Goal: Task Accomplishment & Management: Manage account settings

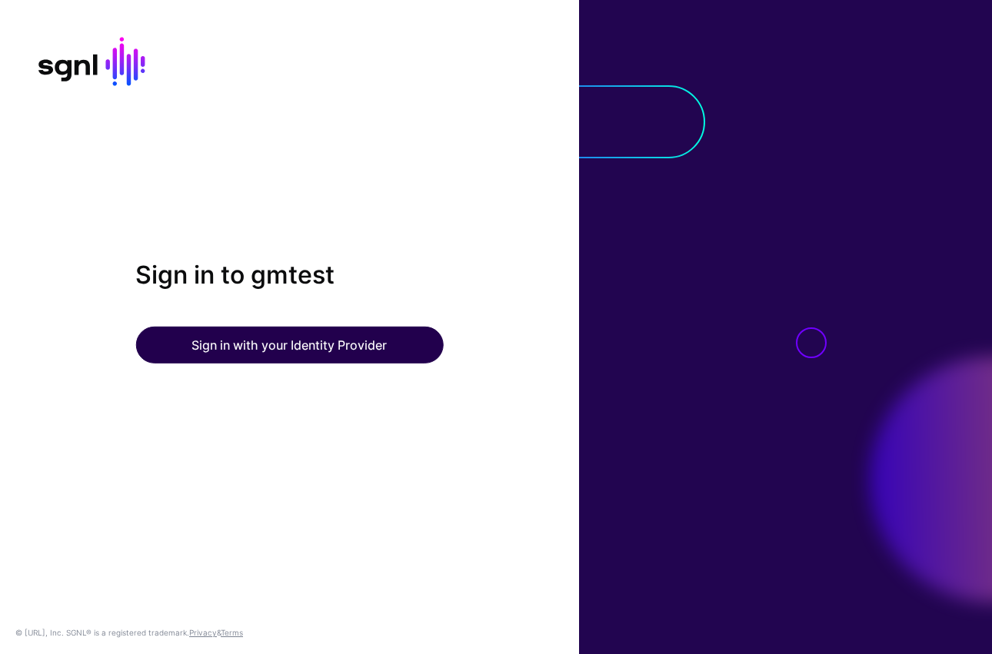
click at [315, 349] on button "Sign in with your Identity Provider" at bounding box center [289, 345] width 308 height 37
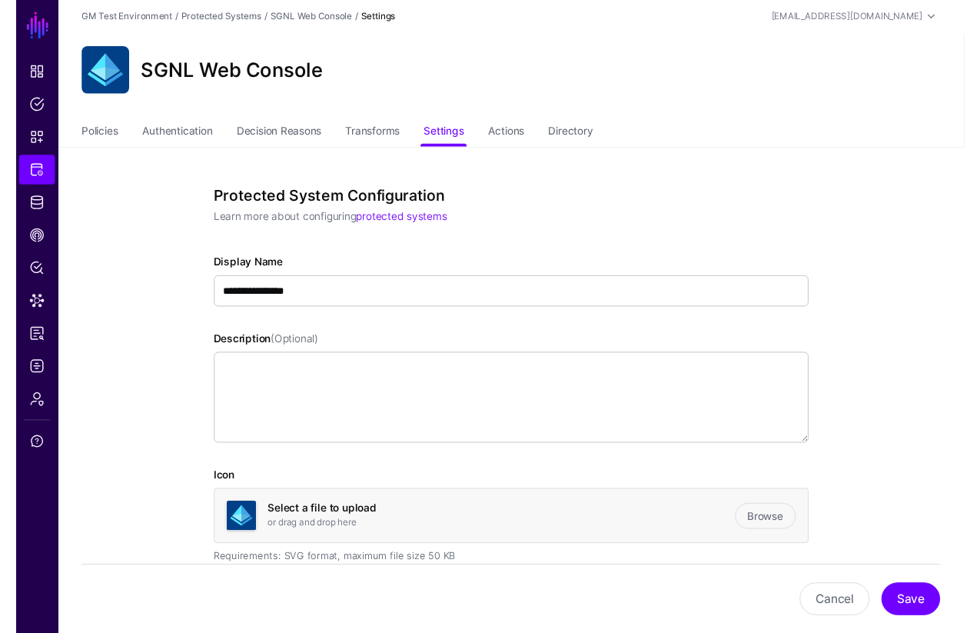
scroll to position [108, 0]
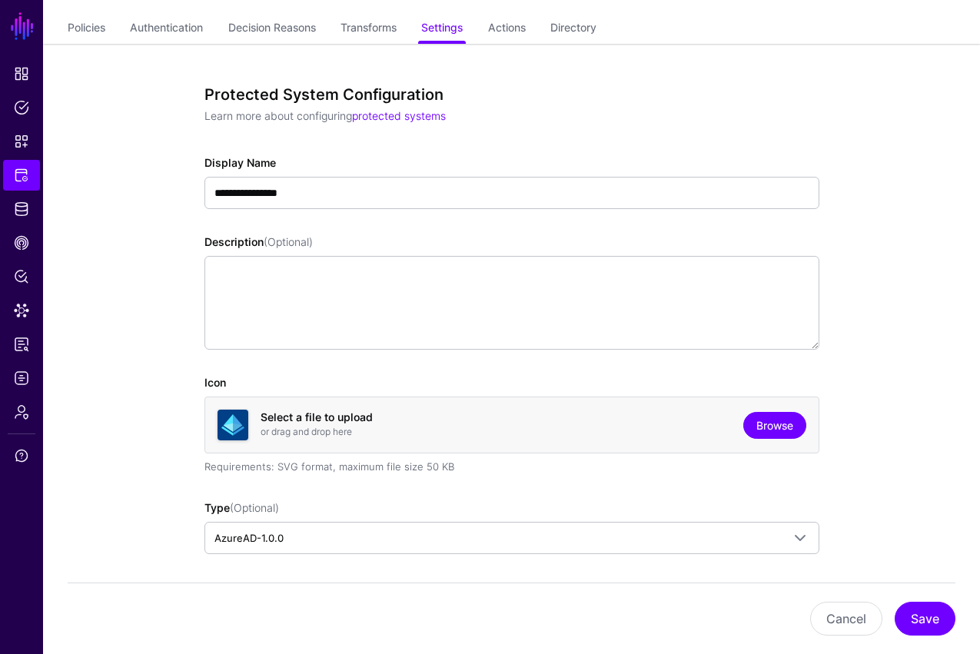
click at [776, 431] on link "Browse" at bounding box center [774, 425] width 63 height 27
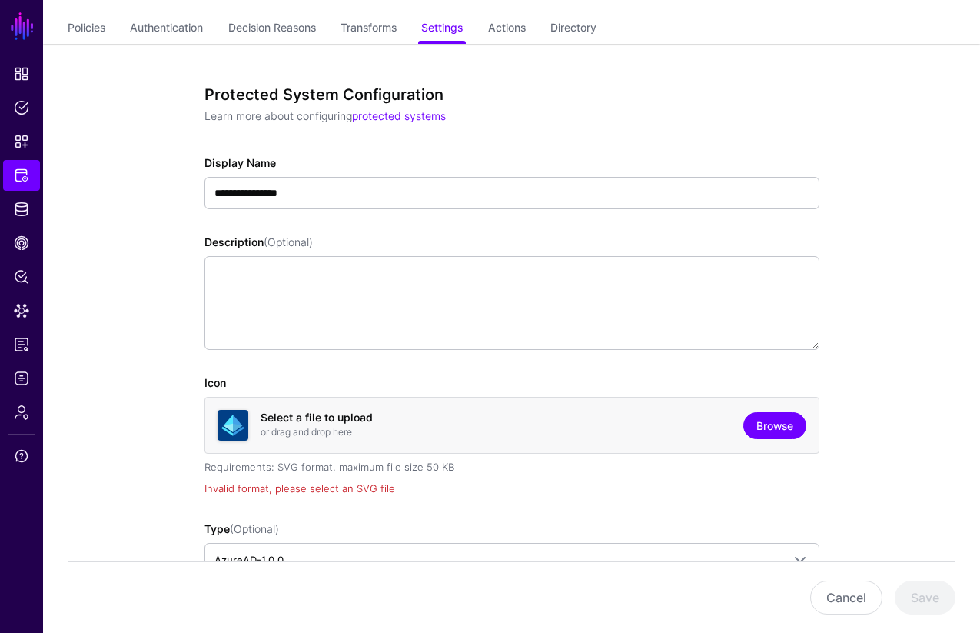
click at [776, 430] on link "Browse" at bounding box center [774, 425] width 63 height 27
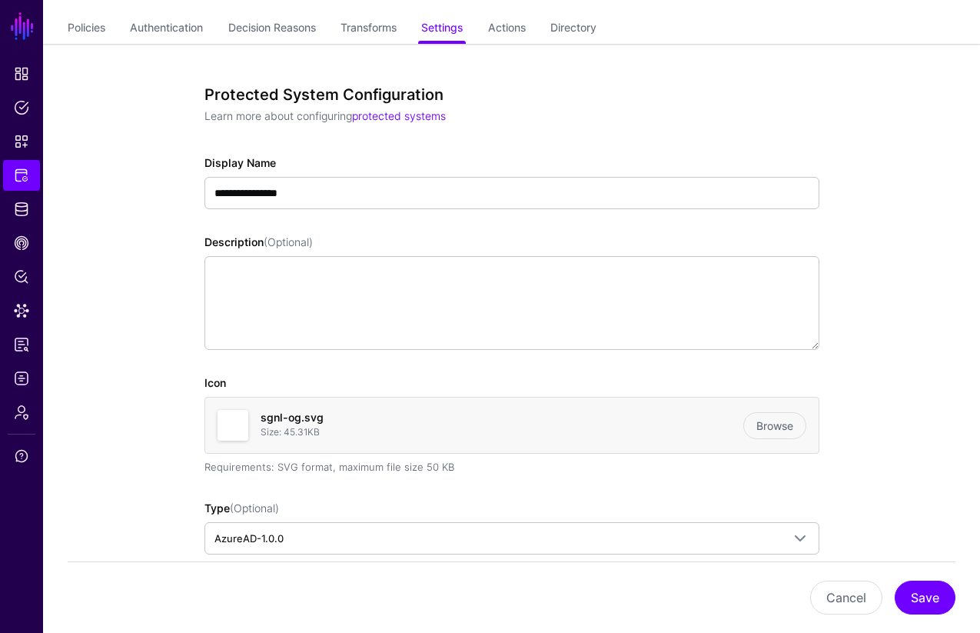
click at [243, 425] on img at bounding box center [233, 425] width 31 height 31
click at [768, 430] on link "Browse" at bounding box center [774, 425] width 63 height 27
click at [237, 427] on img at bounding box center [233, 425] width 31 height 31
click at [839, 604] on button "Cancel" at bounding box center [846, 597] width 72 height 34
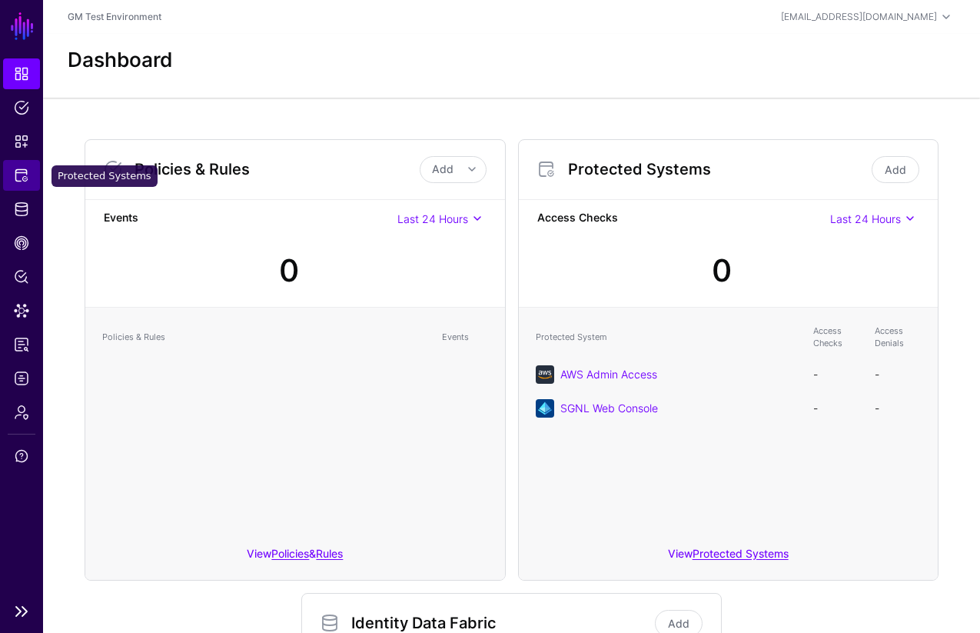
click at [25, 174] on span "Protected Systems" at bounding box center [21, 175] width 15 height 15
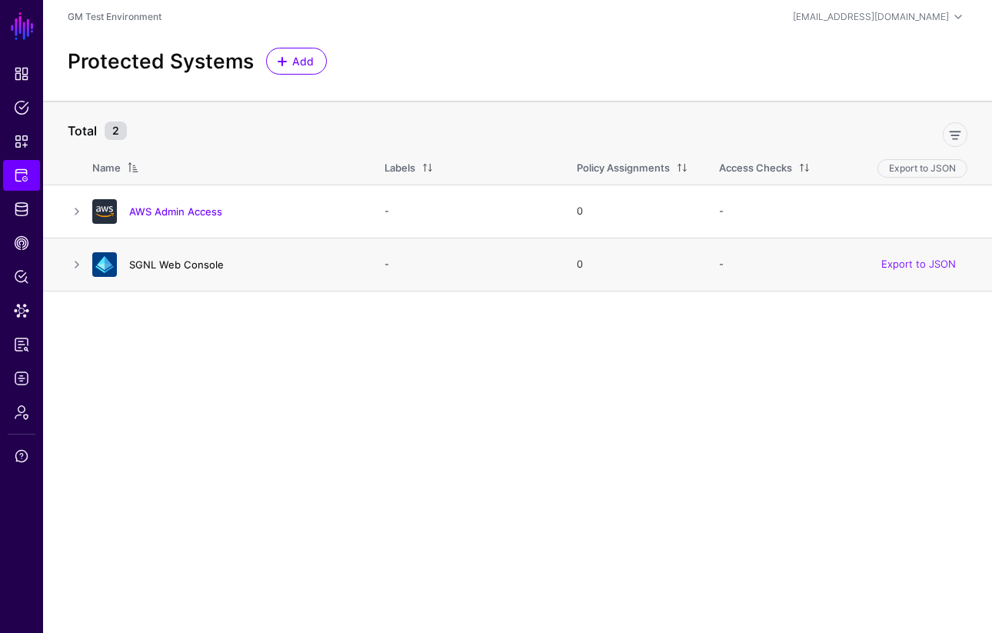
click at [154, 266] on link "SGNL Web Console" at bounding box center [176, 264] width 95 height 12
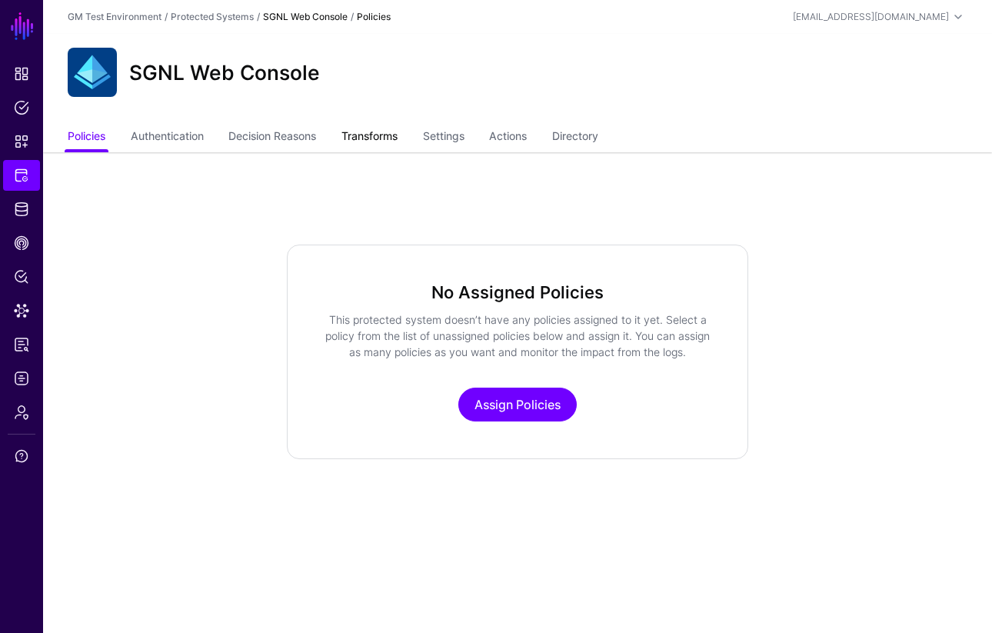
click at [375, 141] on link "Transforms" at bounding box center [369, 137] width 56 height 29
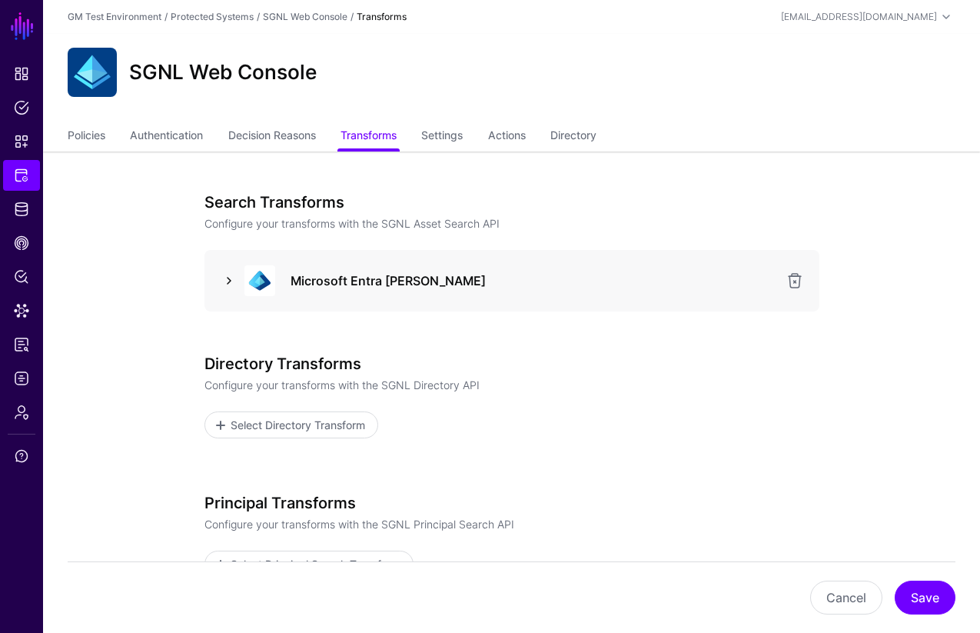
click at [231, 282] on link at bounding box center [229, 280] width 18 height 18
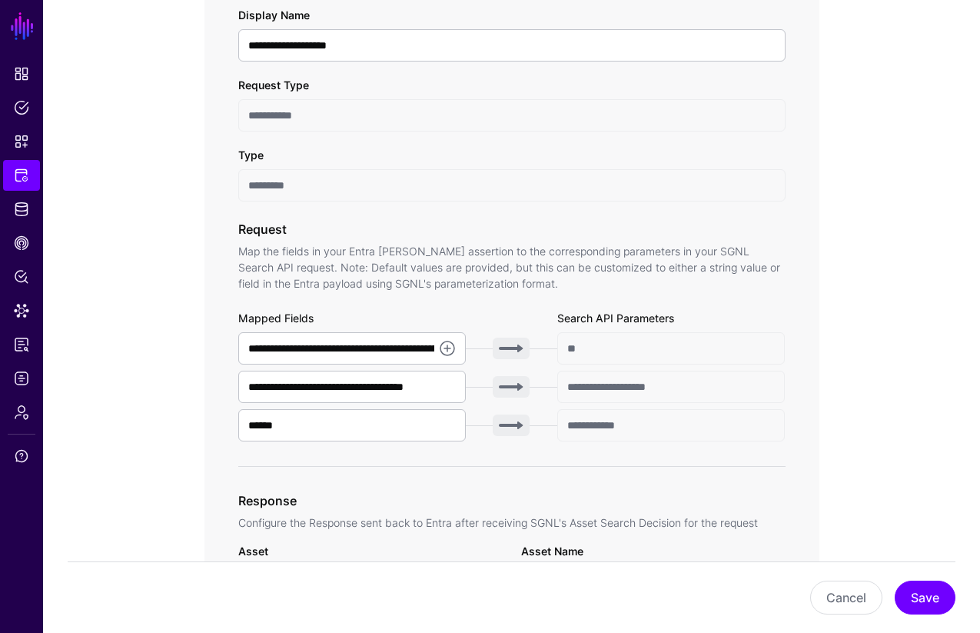
scroll to position [509, 0]
